Goal: Navigation & Orientation: Find specific page/section

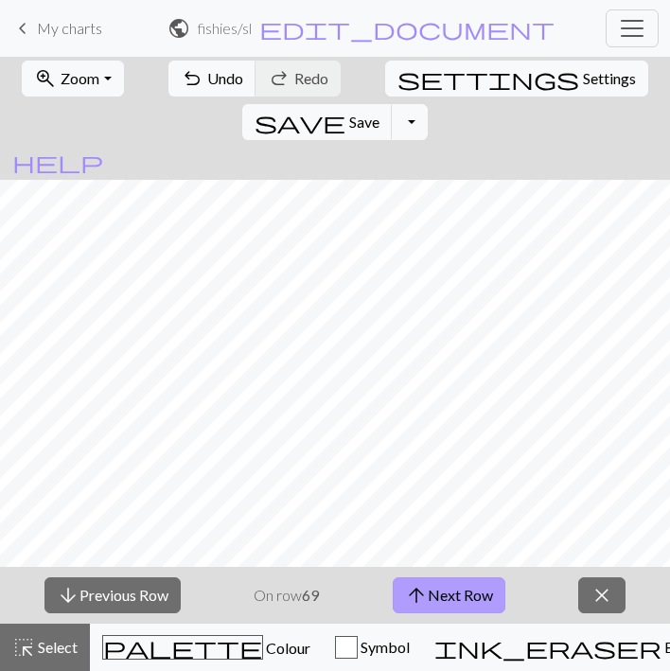
click at [439, 591] on button "arrow_upward Next Row" at bounding box center [449, 596] width 113 height 36
click at [450, 605] on button "arrow_upward Next Row" at bounding box center [449, 596] width 113 height 36
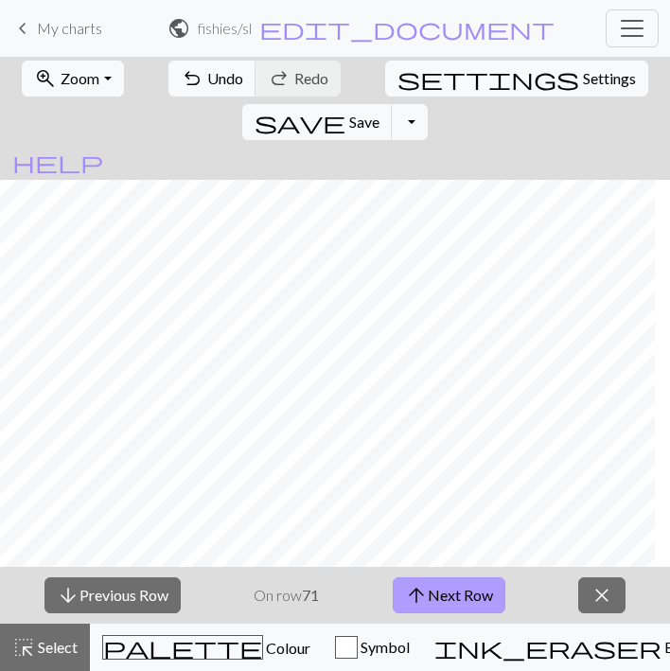
scroll to position [367, 391]
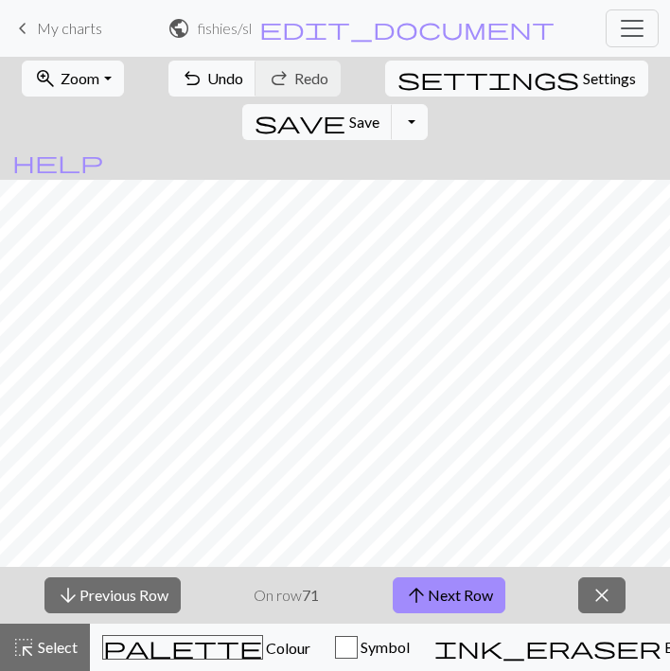
click at [434, 616] on div "arrow_downward Previous Row On row 71 arrow_upward Next Row close" at bounding box center [335, 595] width 670 height 57
click at [439, 591] on button "arrow_upward Next Row" at bounding box center [449, 596] width 113 height 36
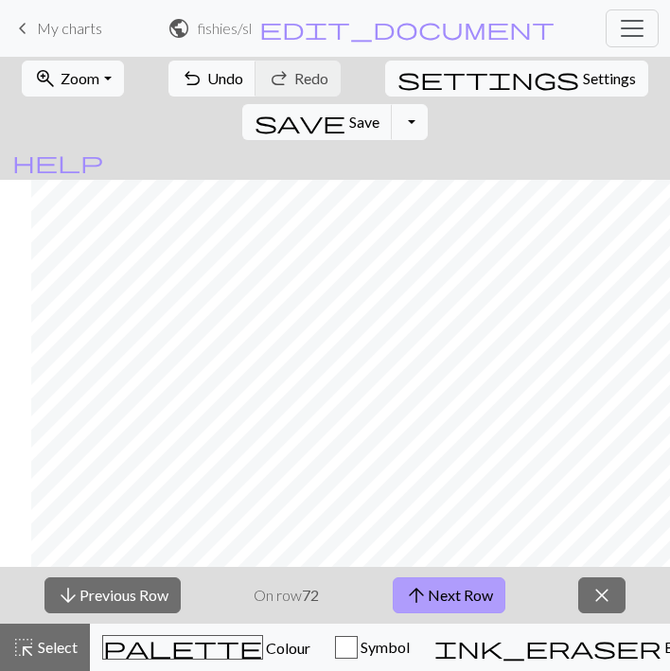
scroll to position [370, 1025]
click at [444, 595] on button "arrow_upward Next Row" at bounding box center [449, 596] width 113 height 36
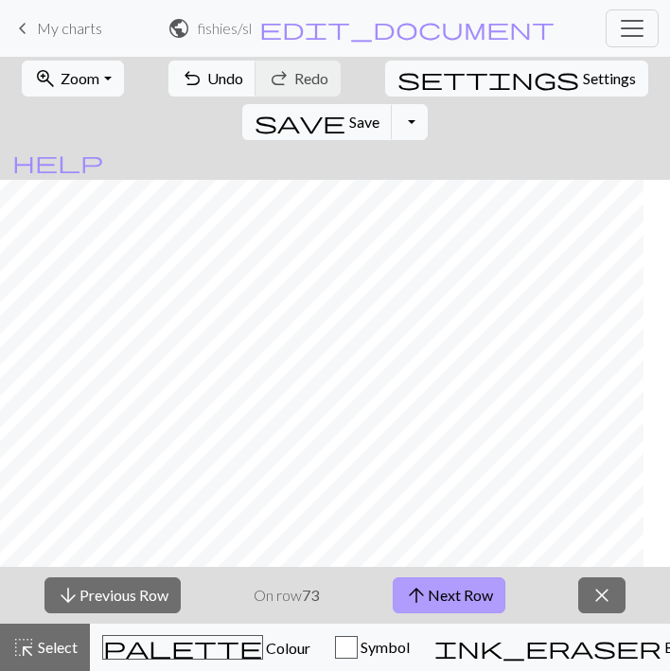
scroll to position [327, 417]
click at [468, 602] on button "arrow_upward Next Row" at bounding box center [449, 596] width 113 height 36
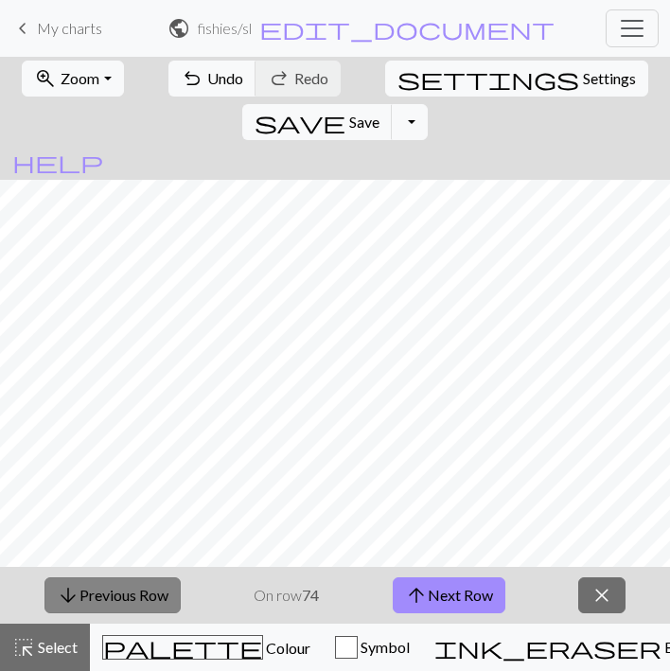
click at [147, 584] on button "arrow_downward Previous Row" at bounding box center [113, 596] width 136 height 36
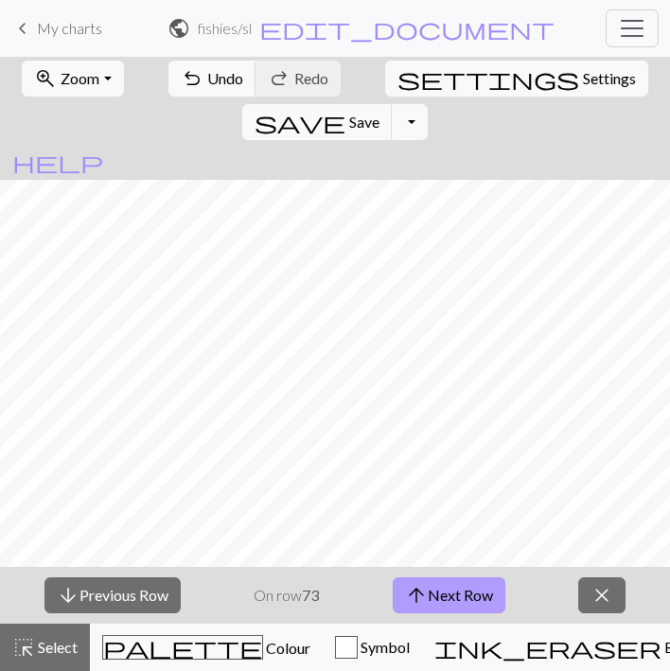
click at [440, 600] on button "arrow_upward Next Row" at bounding box center [449, 596] width 113 height 36
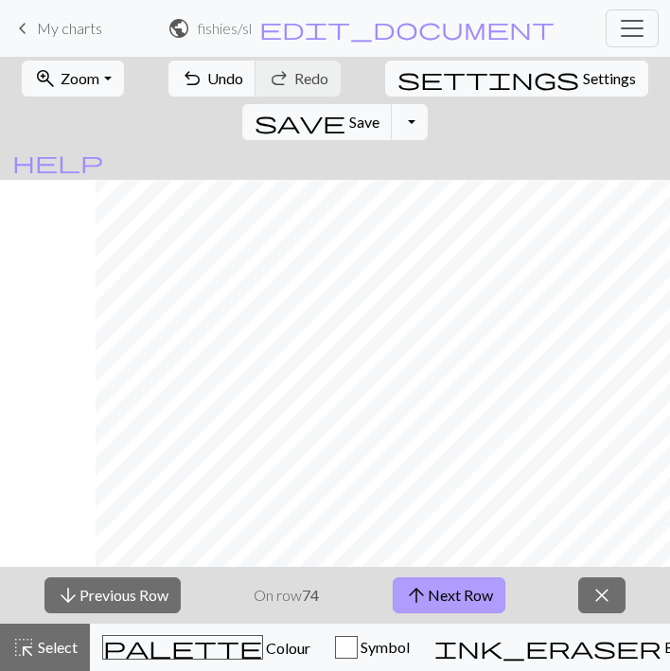
scroll to position [326, 1013]
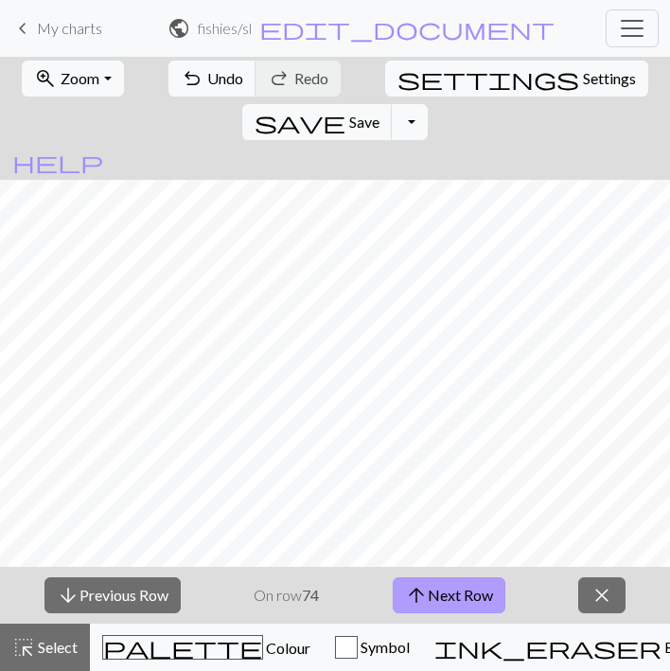
click at [438, 583] on button "arrow_upward Next Row" at bounding box center [449, 596] width 113 height 36
click at [454, 597] on button "arrow_upward Next Row" at bounding box center [449, 596] width 113 height 36
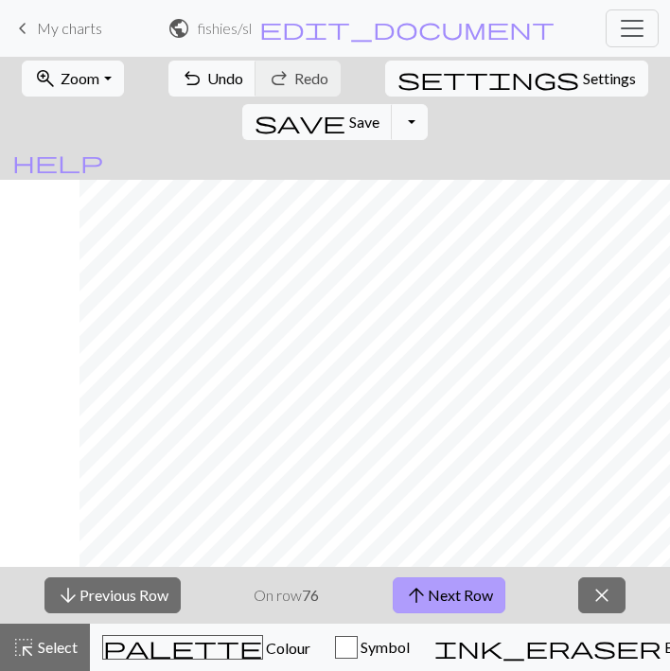
scroll to position [274, 999]
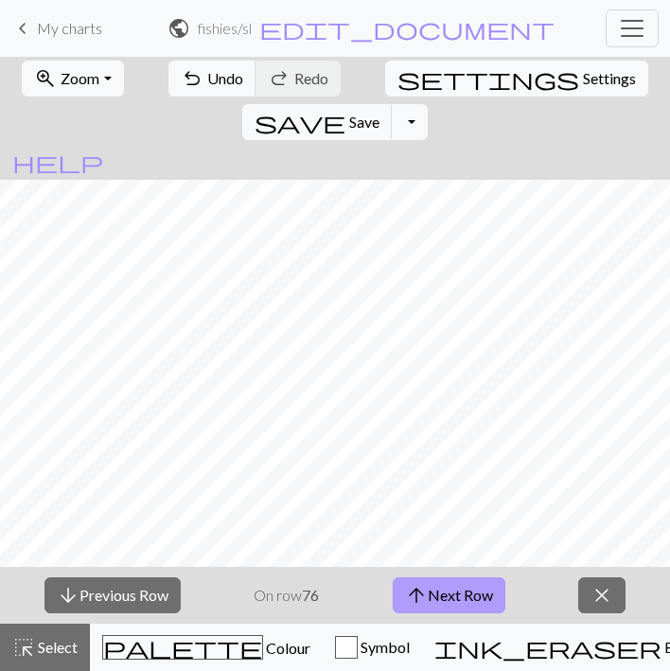
click at [455, 594] on button "arrow_upward Next Row" at bounding box center [449, 596] width 113 height 36
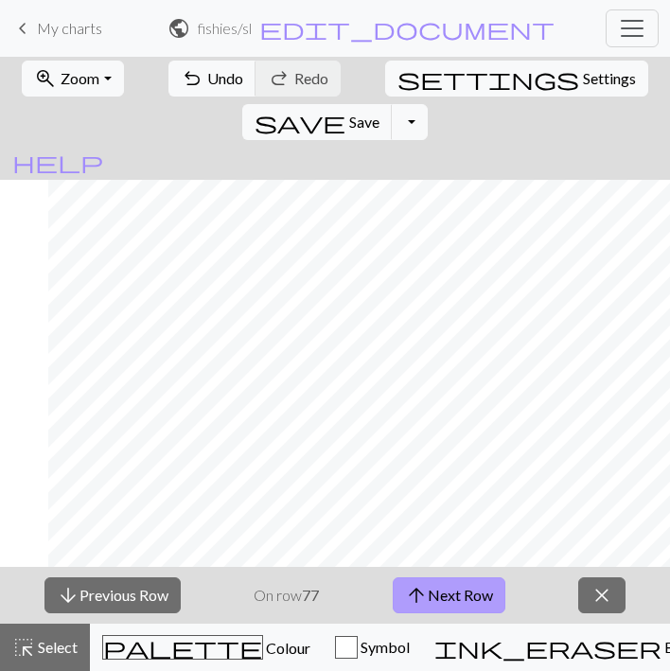
scroll to position [214, 388]
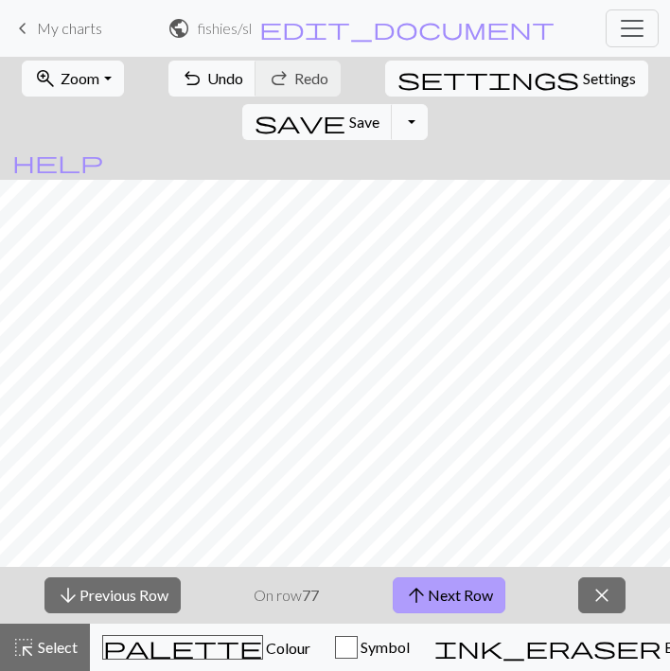
click at [443, 601] on button "arrow_upward Next Row" at bounding box center [449, 596] width 113 height 36
click at [451, 588] on button "arrow_upward Next Row" at bounding box center [449, 596] width 113 height 36
click at [452, 596] on button "arrow_upward Next Row" at bounding box center [449, 596] width 113 height 36
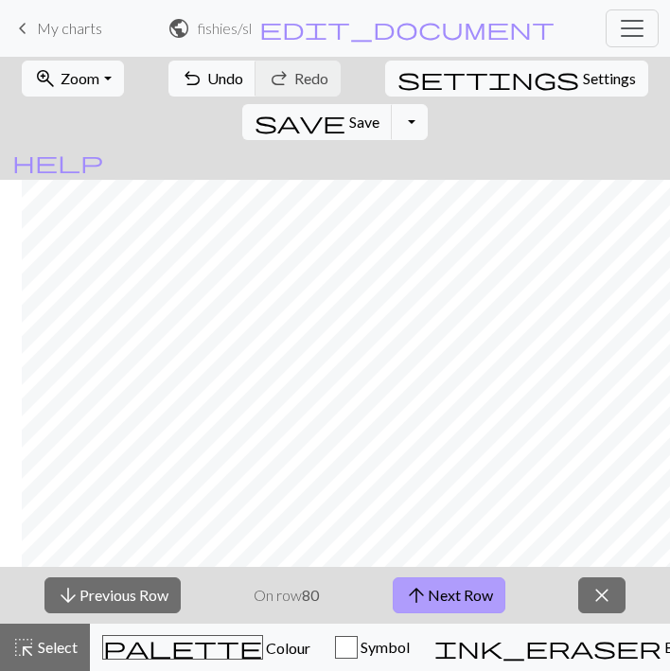
scroll to position [200, 992]
click at [450, 609] on button "arrow_upward Next Row" at bounding box center [449, 596] width 113 height 36
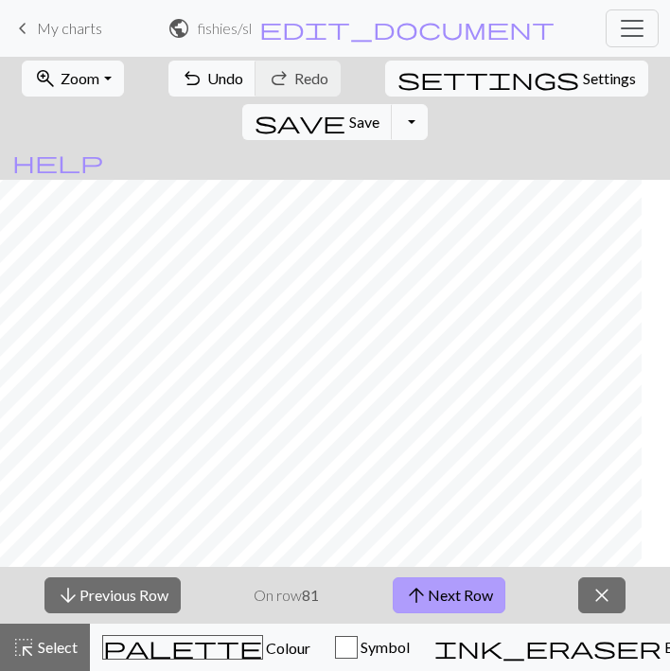
scroll to position [203, 497]
click at [453, 595] on button "arrow_upward Next Row" at bounding box center [449, 596] width 113 height 36
click at [437, 599] on button "arrow_upward Next Row" at bounding box center [449, 596] width 113 height 36
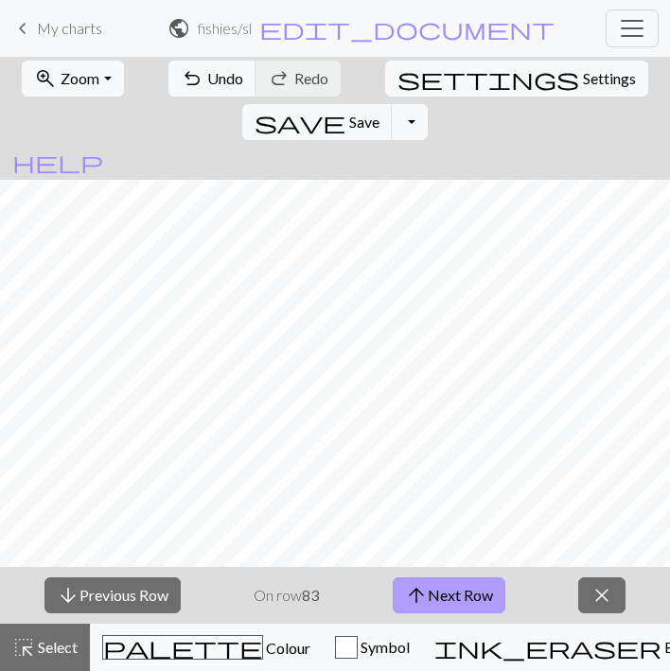
click at [443, 581] on button "arrow_upward Next Row" at bounding box center [449, 596] width 113 height 36
click at [449, 600] on button "arrow_upward Next Row" at bounding box center [449, 596] width 113 height 36
click at [438, 583] on button "arrow_upward Next Row" at bounding box center [449, 596] width 113 height 36
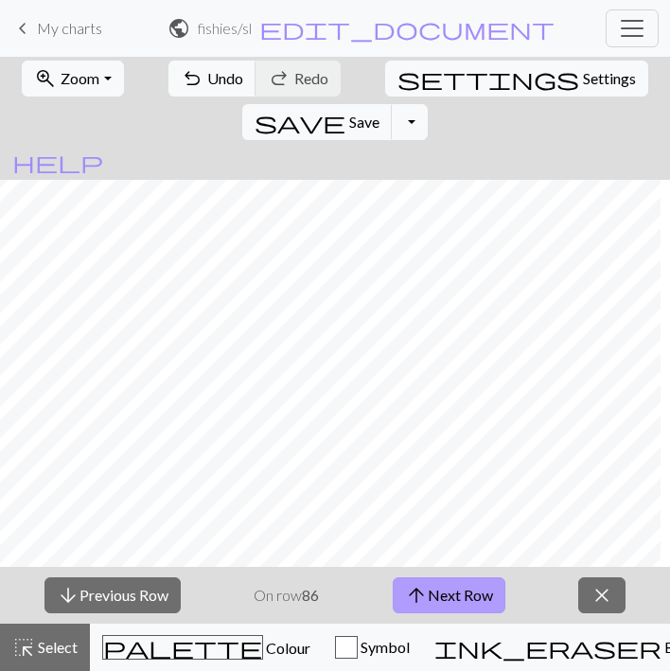
scroll to position [67, 901]
click at [482, 599] on button "arrow_upward Next Row" at bounding box center [449, 596] width 113 height 36
click at [441, 584] on button "arrow_upward Next Row" at bounding box center [449, 596] width 113 height 36
click at [444, 590] on button "arrow_upward Next Row" at bounding box center [449, 596] width 113 height 36
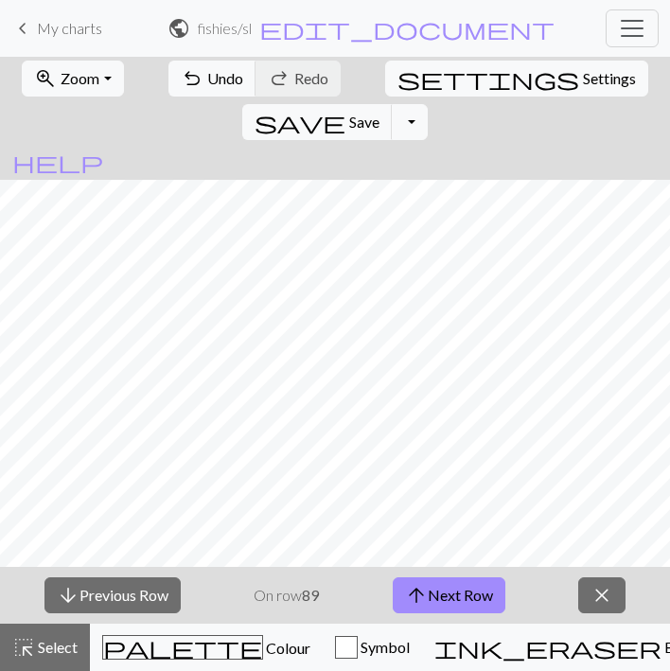
scroll to position [41, 556]
click at [465, 585] on button "arrow_upward Next Row" at bounding box center [449, 596] width 113 height 36
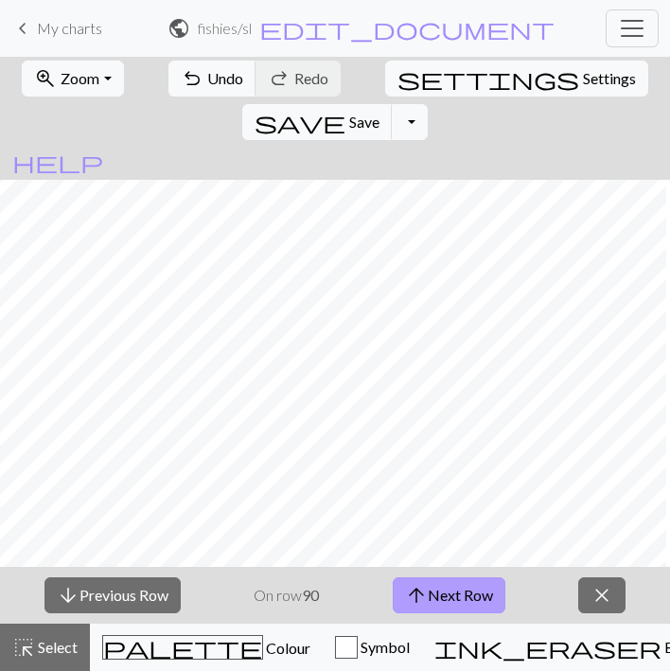
scroll to position [7, 845]
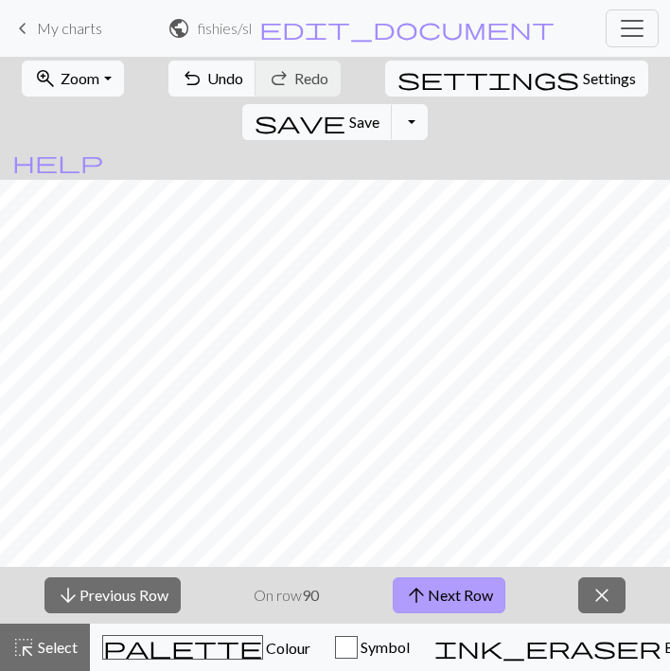
click at [442, 595] on button "arrow_upward Next Row" at bounding box center [449, 596] width 113 height 36
click at [439, 583] on button "arrow_upward Next Row" at bounding box center [449, 596] width 113 height 36
click at [458, 594] on button "arrow_upward Next Row" at bounding box center [449, 596] width 113 height 36
click at [483, 596] on button "arrow_upward Next Row" at bounding box center [449, 596] width 113 height 36
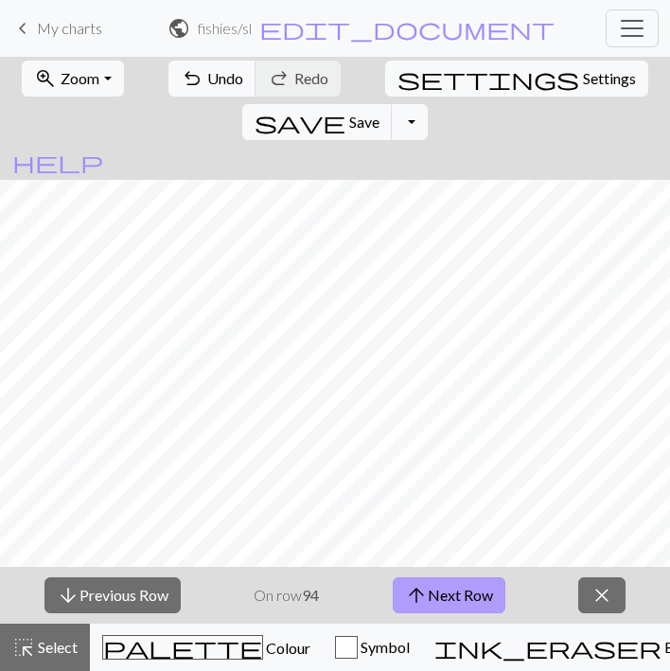
click at [433, 602] on button "arrow_upward Next Row" at bounding box center [449, 596] width 113 height 36
click at [443, 595] on button "arrow_upward Next Row" at bounding box center [449, 596] width 113 height 36
click at [447, 597] on button "arrow_upward Next Row" at bounding box center [449, 596] width 113 height 36
click at [460, 610] on button "arrow_upward Next Row" at bounding box center [449, 596] width 113 height 36
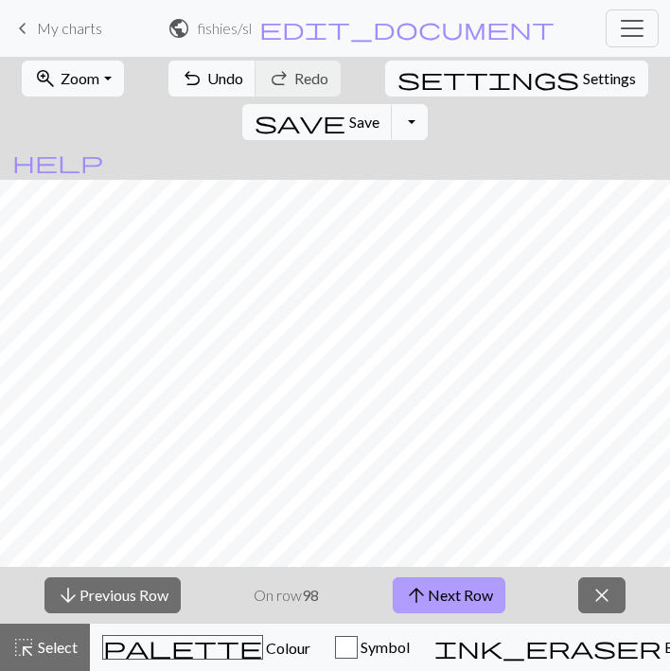
click at [451, 609] on button "arrow_upward Next Row" at bounding box center [449, 596] width 113 height 36
click at [447, 599] on button "arrow_upward Next Row" at bounding box center [449, 596] width 113 height 36
click at [470, 595] on button "arrow_upward Next Row" at bounding box center [452, 596] width 113 height 36
